Goal: Task Accomplishment & Management: Manage account settings

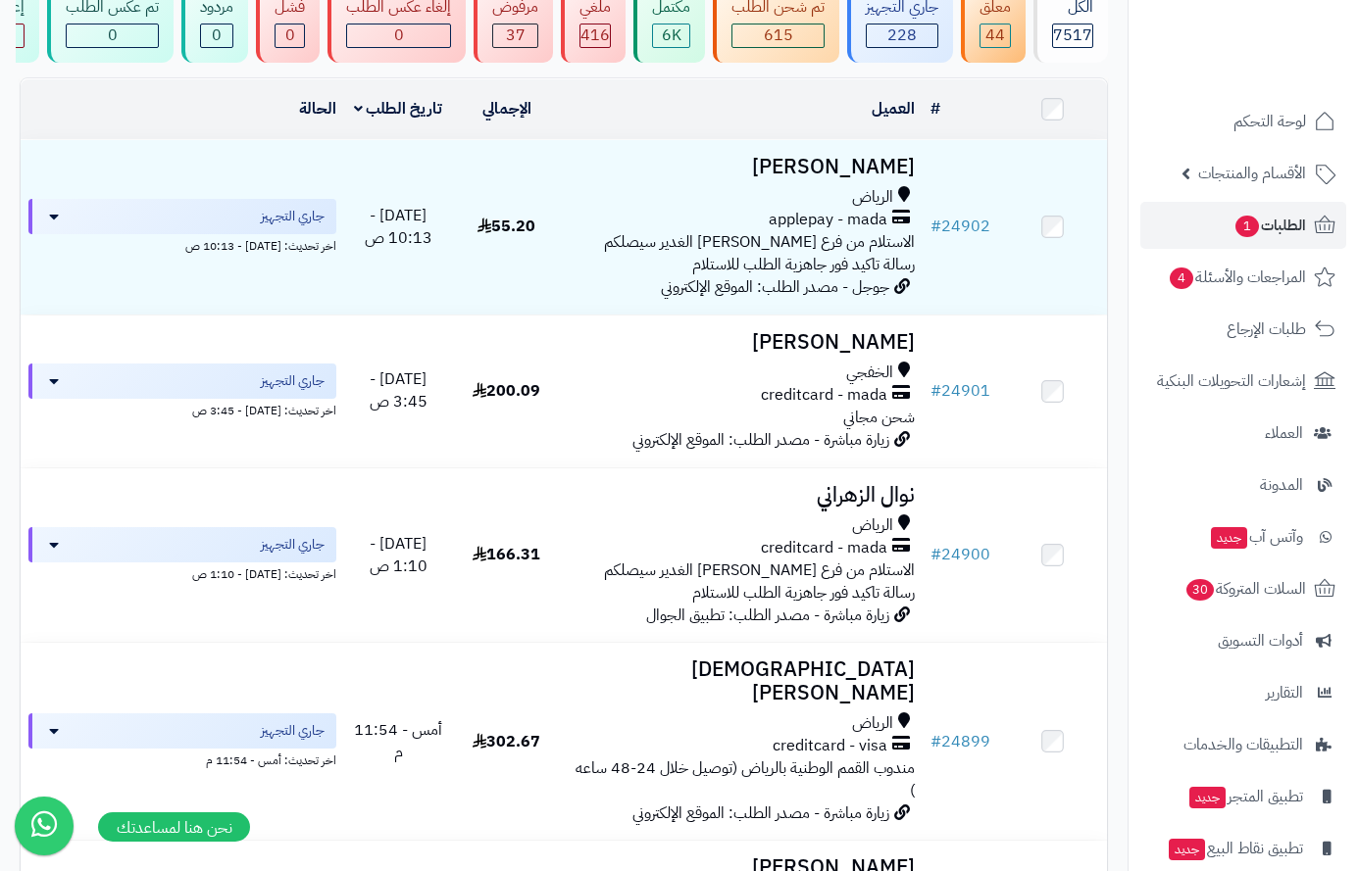
scroll to position [164, 0]
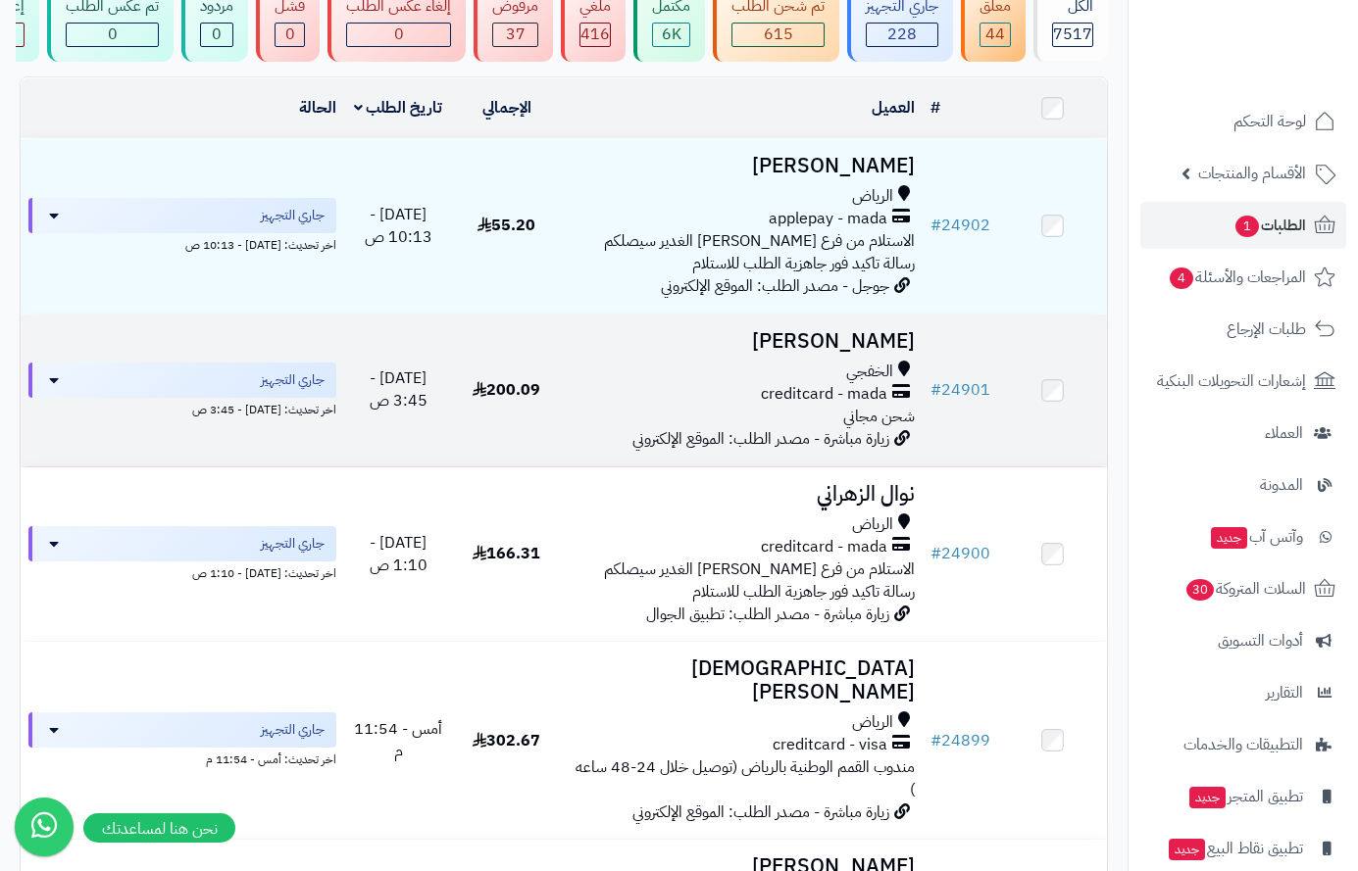
click at [818, 369] on td "محمد العازمي الخفجي creditcard - mada شحن مجاني زيارة مباشرة - مصدر الطلب: المو…" at bounding box center [742, 391] width 362 height 152
click at [839, 353] on h3 "[PERSON_NAME]" at bounding box center [742, 341] width 346 height 23
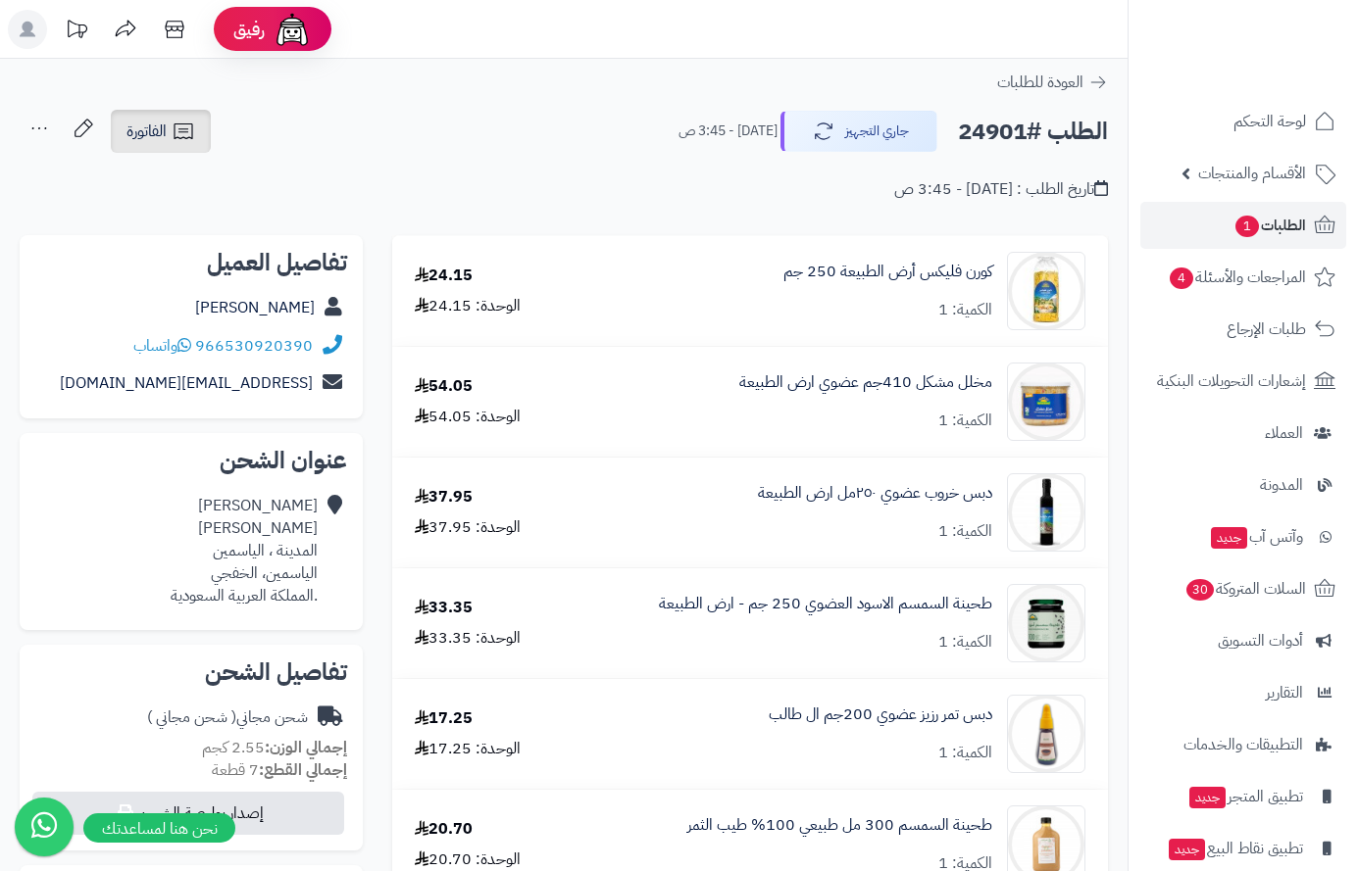
click at [163, 139] on span "الفاتورة" at bounding box center [146, 132] width 40 height 24
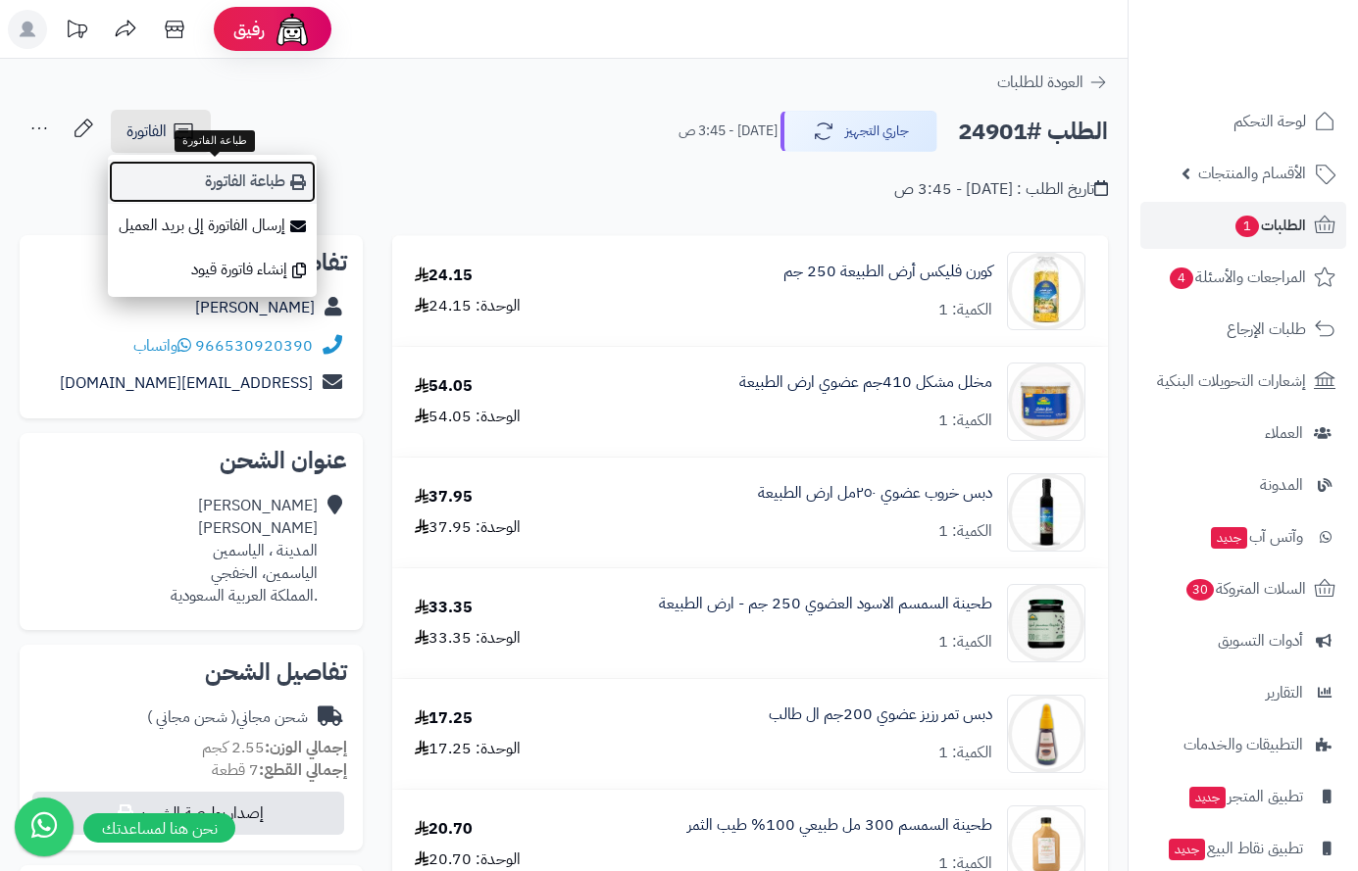
click at [213, 181] on link "طباعة الفاتورة" at bounding box center [212, 182] width 209 height 44
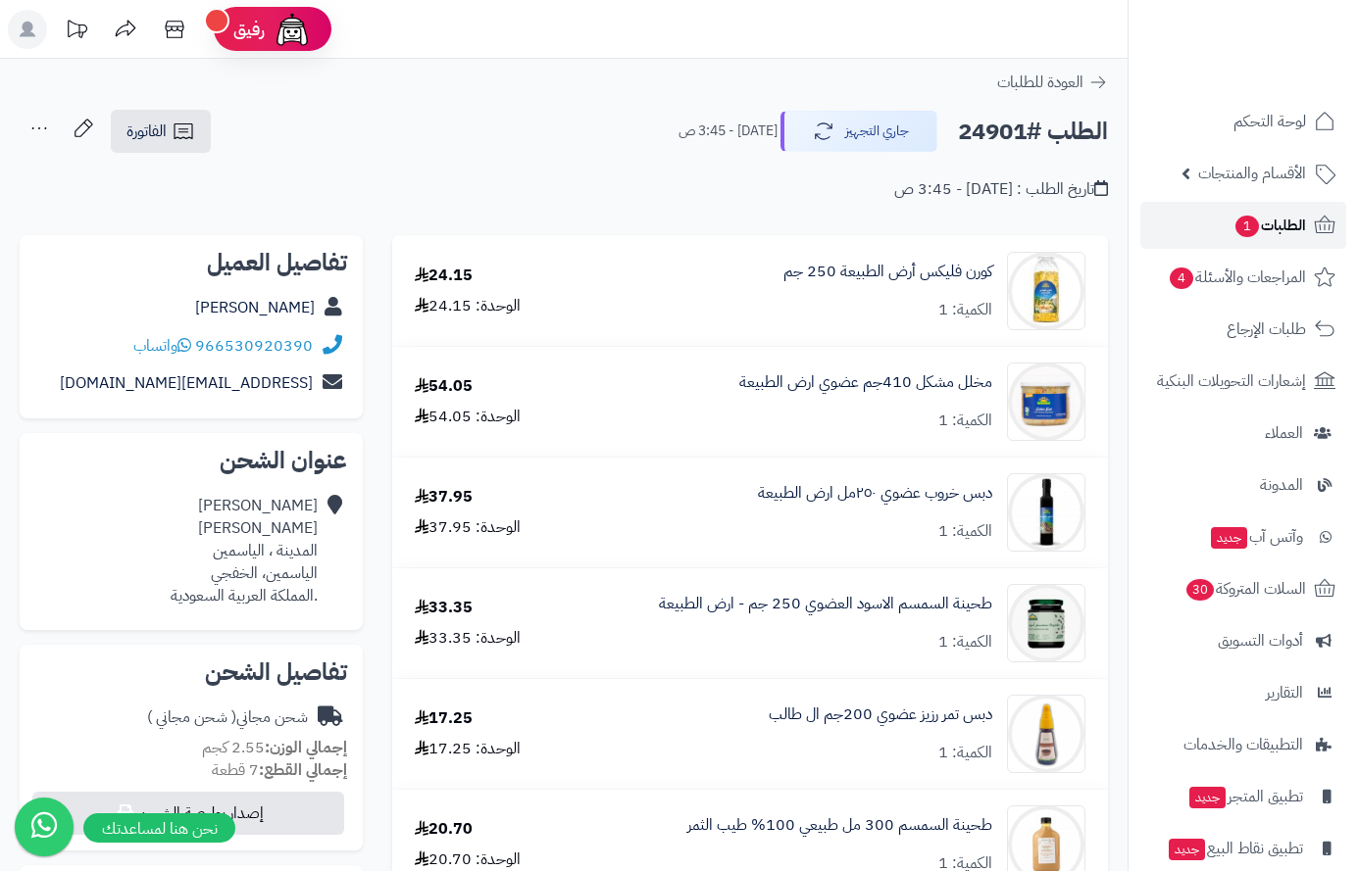
click at [1272, 230] on span "الطلبات 1" at bounding box center [1269, 225] width 73 height 27
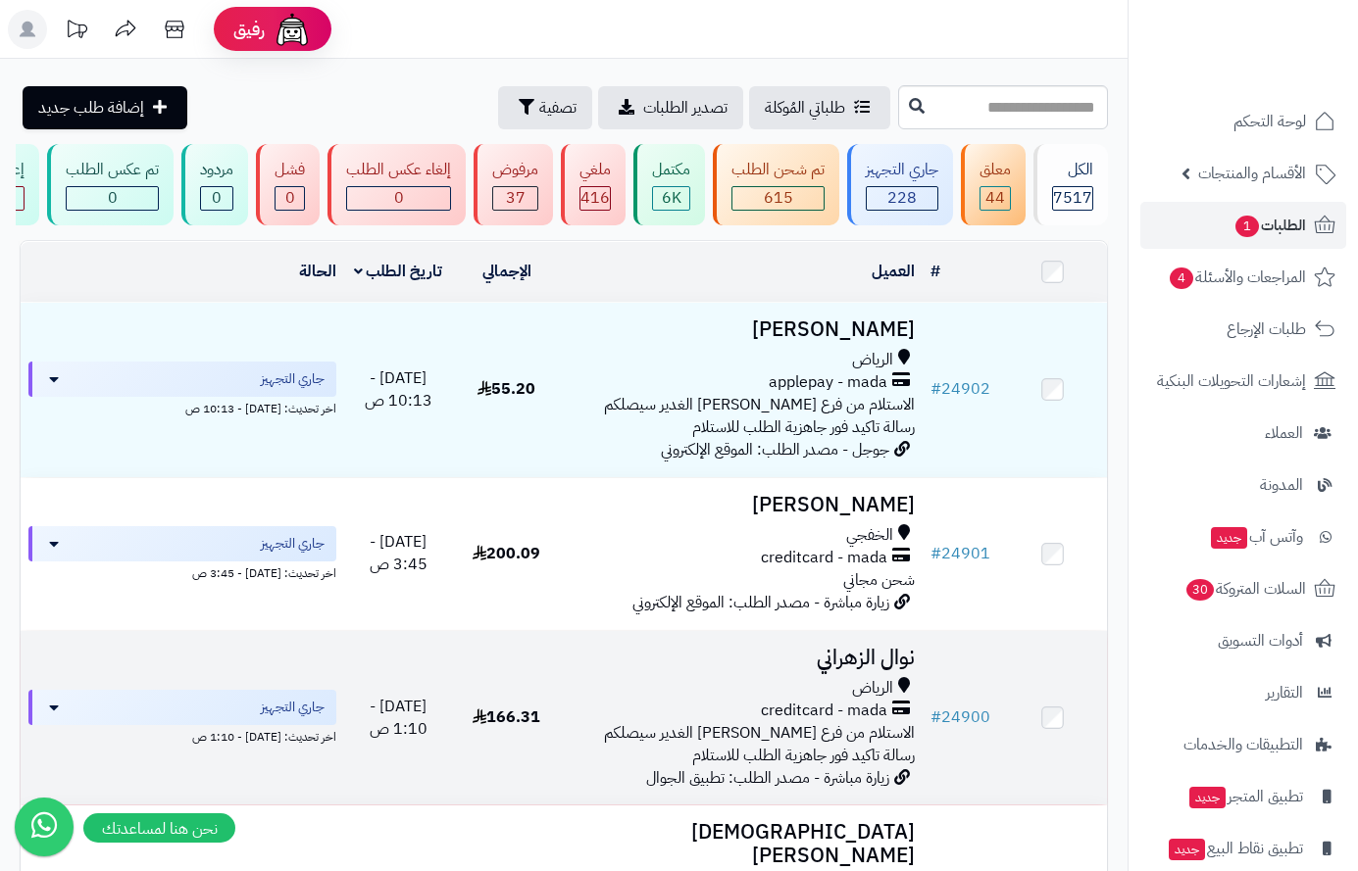
click at [835, 722] on span "creditcard - mada" at bounding box center [824, 711] width 126 height 23
click at [835, 721] on span "creditcard - mada" at bounding box center [824, 711] width 126 height 23
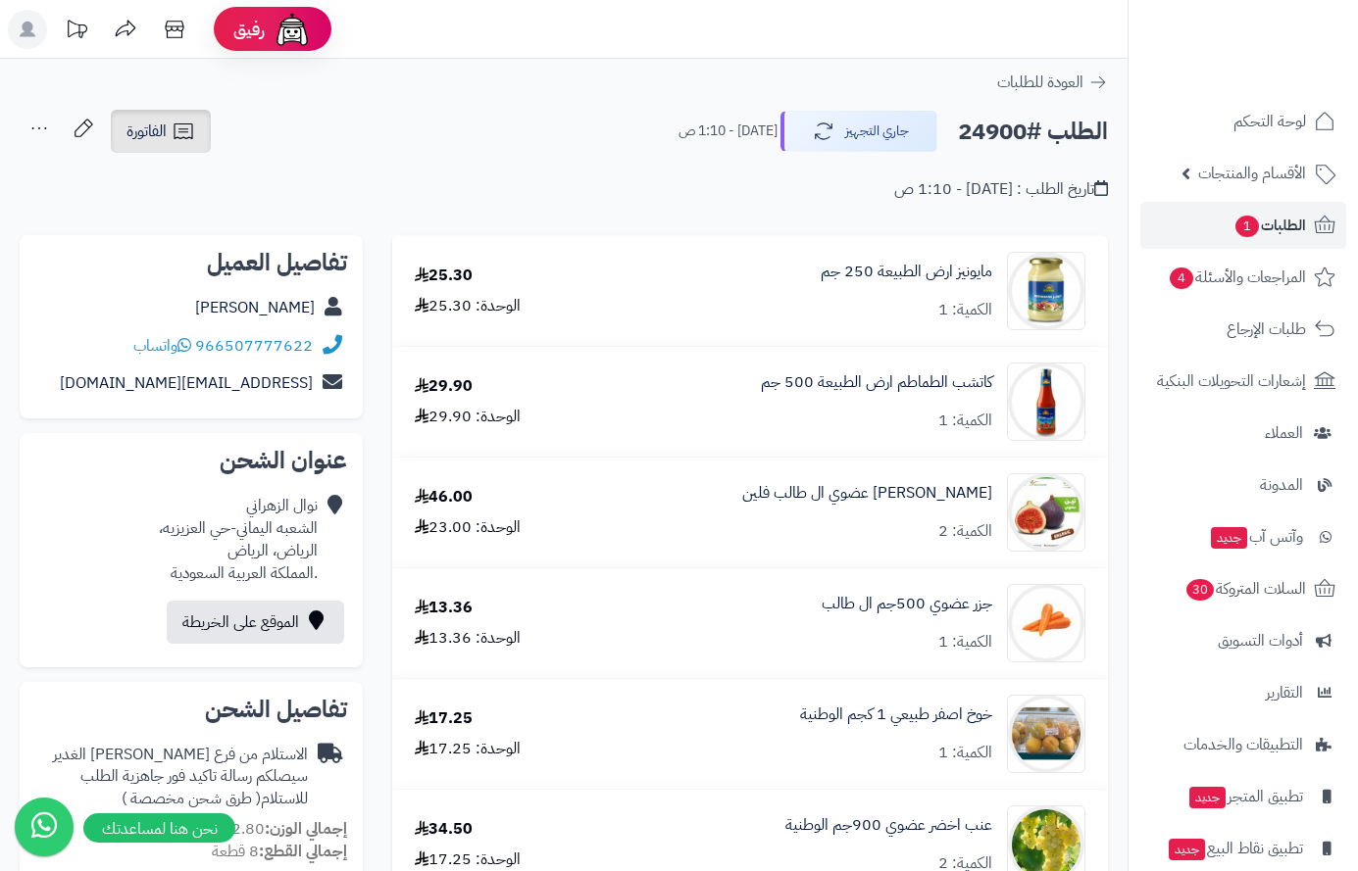
click at [164, 134] on span "الفاتورة" at bounding box center [146, 132] width 40 height 24
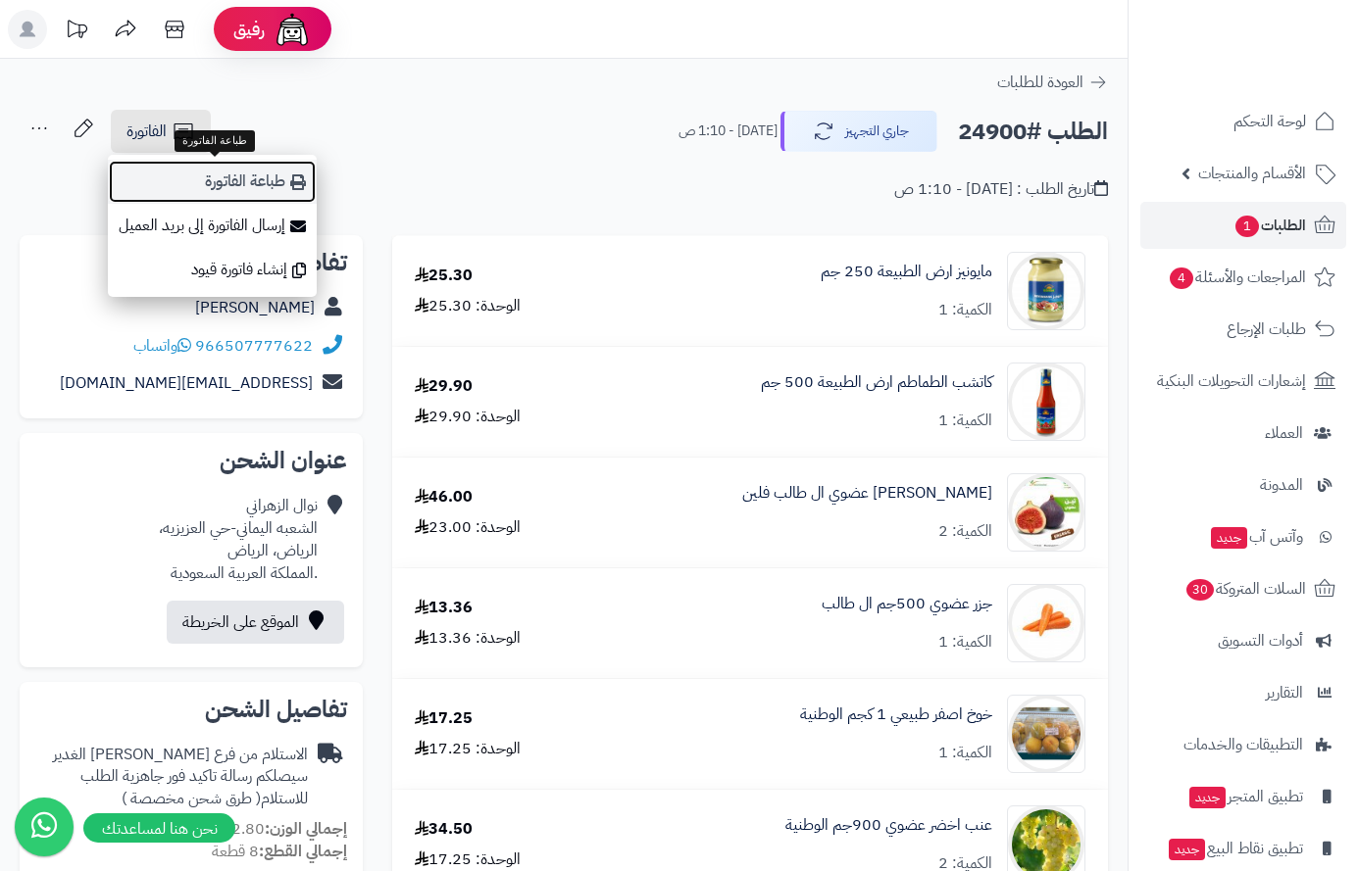
click at [230, 185] on link "طباعة الفاتورة" at bounding box center [212, 182] width 209 height 44
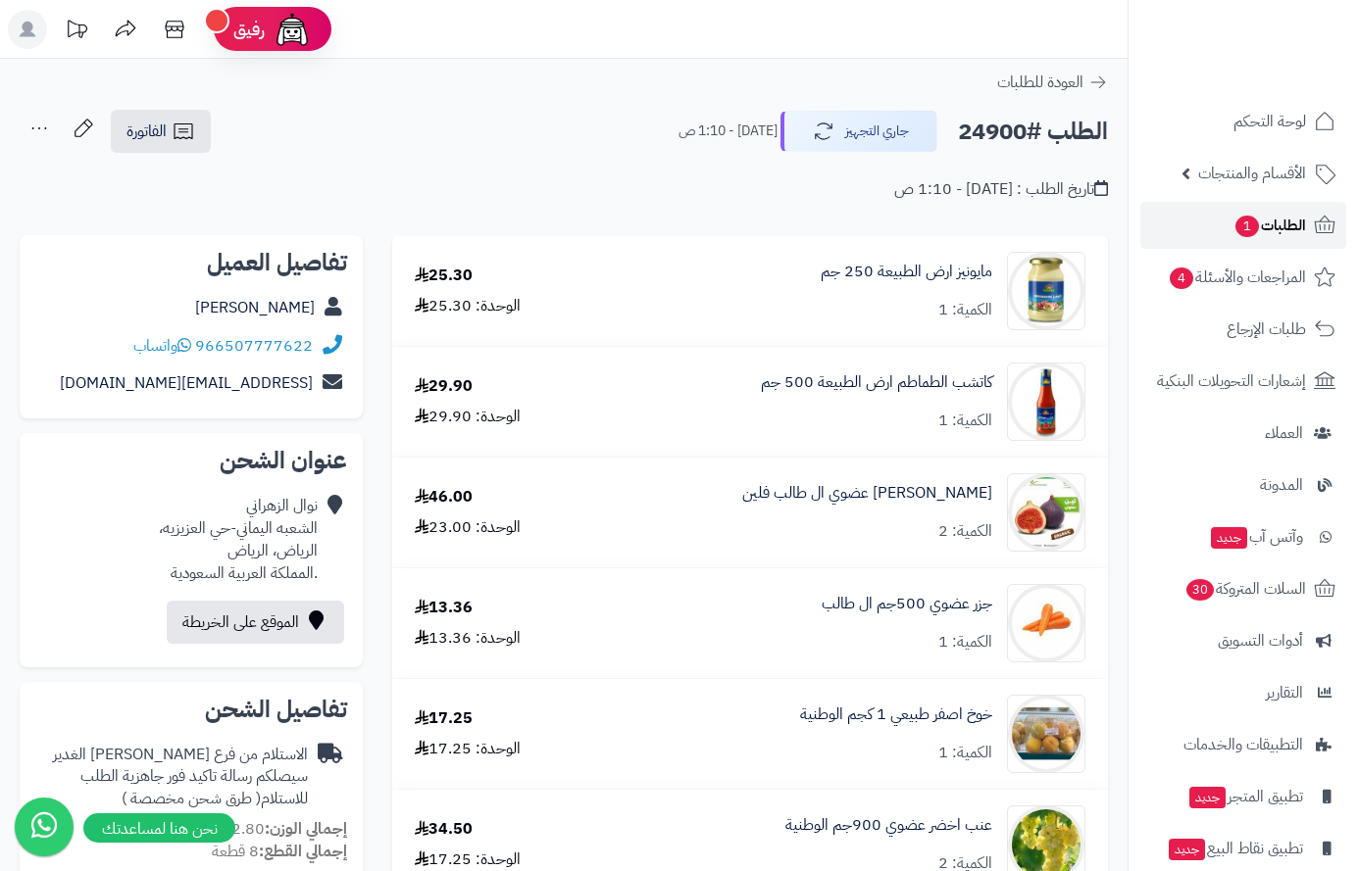
click at [1254, 221] on span "1" at bounding box center [1247, 227] width 24 height 22
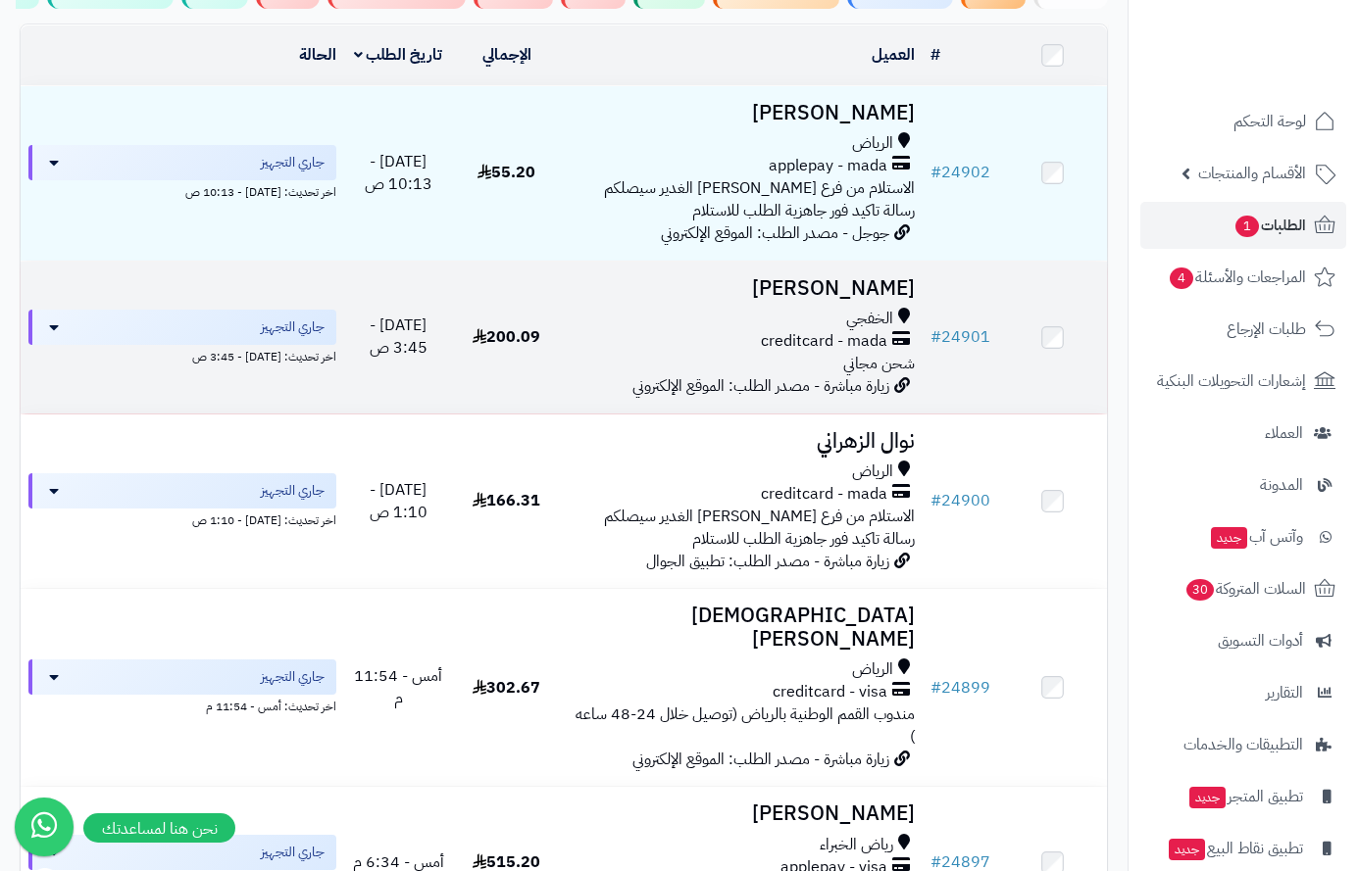
scroll to position [245, 0]
